Goal: Task Accomplishment & Management: Manage account settings

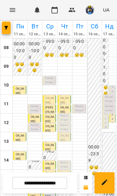
click at [67, 115] on p "Кінезіотерапія ([PERSON_NAME])" at bounding box center [64, 126] width 9 height 25
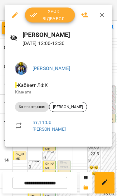
click at [57, 15] on span "Урок відбувся" at bounding box center [50, 14] width 40 height 15
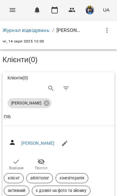
click at [16, 159] on icon "button" at bounding box center [15, 161] width 7 height 7
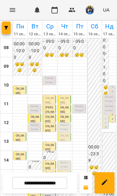
click at [67, 126] on p "Кінезіотерапія ([PERSON_NAME])" at bounding box center [64, 135] width 9 height 25
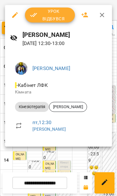
click at [76, 154] on div at bounding box center [58, 98] width 117 height 196
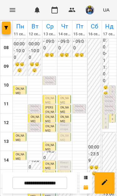
scroll to position [29, 0]
click at [67, 123] on p "Кінезіотерапія ([PERSON_NAME])" at bounding box center [64, 135] width 9 height 25
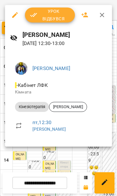
click at [82, 159] on div at bounding box center [58, 98] width 117 height 196
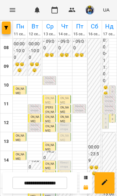
click at [67, 130] on span "[PERSON_NAME]" at bounding box center [64, 136] width 9 height 12
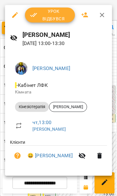
click at [64, 183] on div at bounding box center [58, 98] width 117 height 196
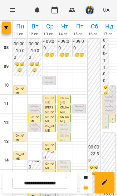
click at [67, 160] on p "Кінезіотерапія ([PERSON_NAME])" at bounding box center [64, 172] width 9 height 25
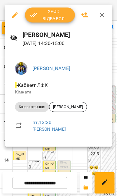
click at [77, 164] on div at bounding box center [58, 98] width 117 height 196
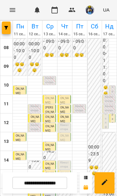
click at [64, 179] on p "Кінезіотерапія ([PERSON_NAME])" at bounding box center [64, 191] width 9 height 25
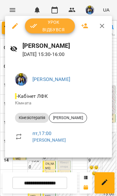
click at [85, 166] on div at bounding box center [58, 98] width 117 height 196
